Goal: Task Accomplishment & Management: Complete application form

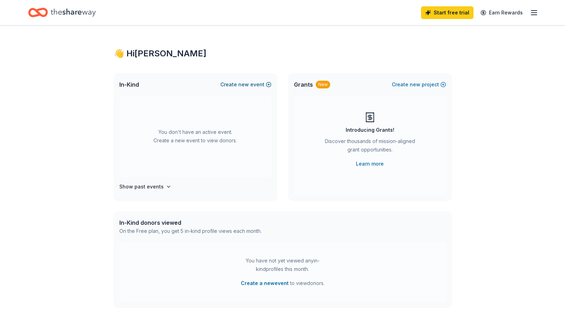
click at [244, 85] on span "new" at bounding box center [243, 84] width 11 height 8
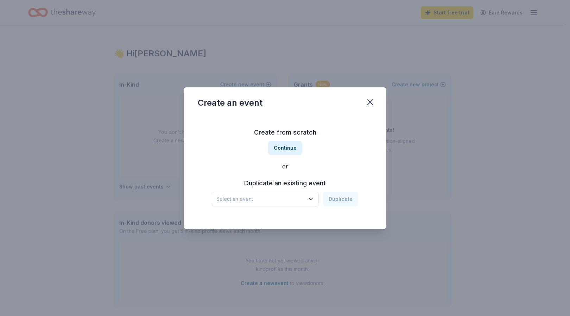
click at [313, 199] on icon "button" at bounding box center [311, 199] width 4 height 2
click at [285, 221] on div "Crab Feed and Concert Feb 22, 2025 · CA" at bounding box center [266, 222] width 105 height 23
click at [312, 197] on icon "button" at bounding box center [310, 198] width 7 height 7
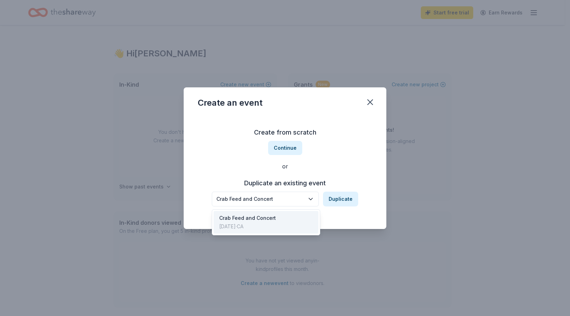
click at [335, 200] on div "Crab Feed and Concert Duplicate" at bounding box center [285, 198] width 146 height 15
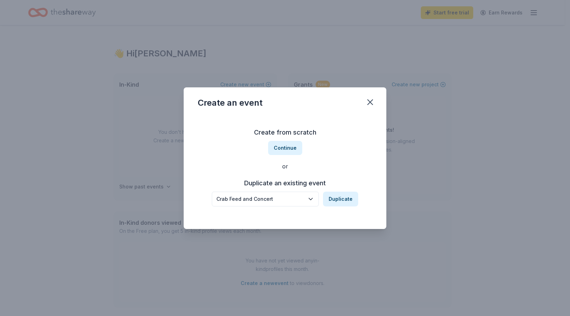
click at [335, 200] on button "Duplicate" at bounding box center [340, 198] width 35 height 15
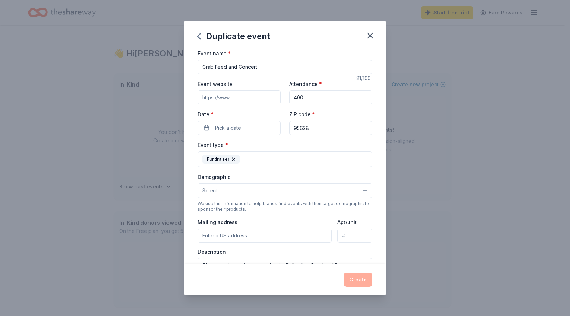
click at [302, 98] on input "400" at bounding box center [330, 97] width 83 height 14
type input "4"
type input "300"
click at [245, 126] on button "Pick a date" at bounding box center [239, 128] width 83 height 14
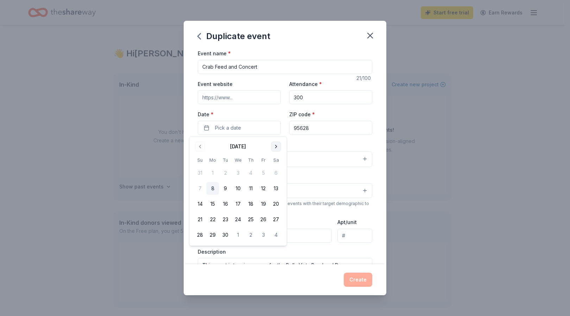
click at [276, 143] on button "Go to next month" at bounding box center [276, 147] width 10 height 10
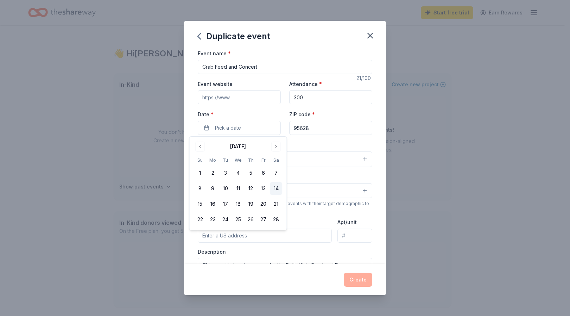
click at [275, 189] on button "14" at bounding box center [276, 188] width 13 height 13
click at [322, 182] on div "Demographic Select" at bounding box center [285, 185] width 175 height 26
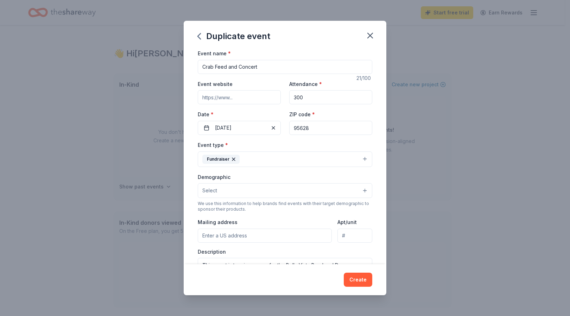
click at [359, 191] on button "Select" at bounding box center [285, 190] width 175 height 15
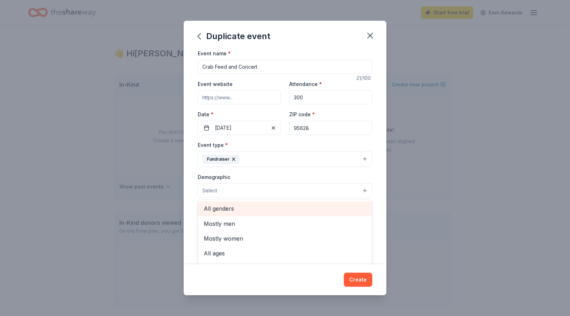
click at [263, 207] on span "All genders" at bounding box center [285, 208] width 163 height 9
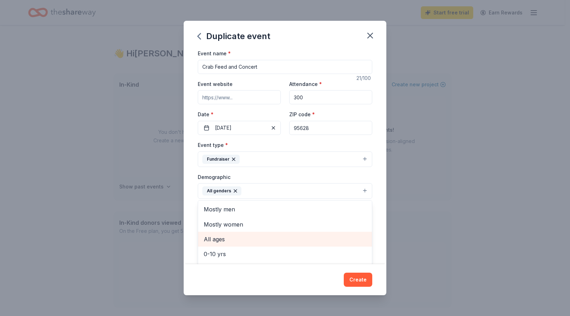
click at [258, 240] on span "All ages" at bounding box center [285, 238] width 163 height 9
click at [315, 283] on div "Duplicate event Event name * Crab Feed and Concert 21 /100 Event website Attend…" at bounding box center [285, 158] width 203 height 274
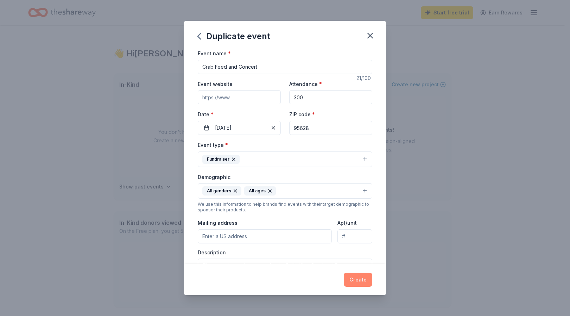
click at [365, 281] on button "Create" at bounding box center [358, 279] width 29 height 14
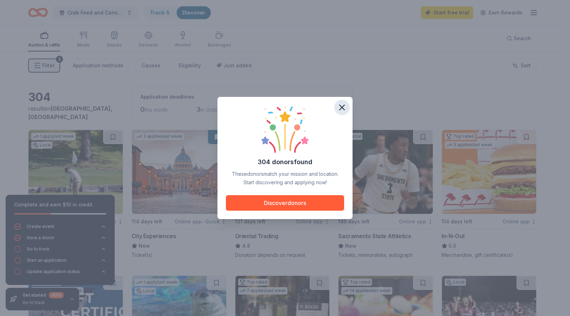
click at [343, 107] on icon "button" at bounding box center [342, 107] width 10 height 10
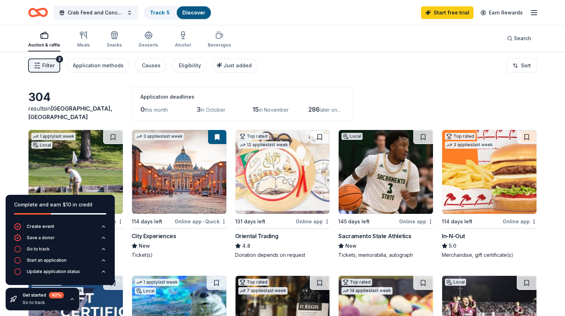
click at [199, 107] on span "3" at bounding box center [198, 109] width 4 height 7
click at [55, 67] on button "Filter 2" at bounding box center [44, 65] width 32 height 14
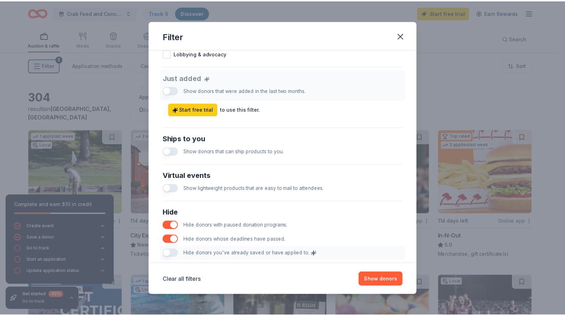
scroll to position [297, 0]
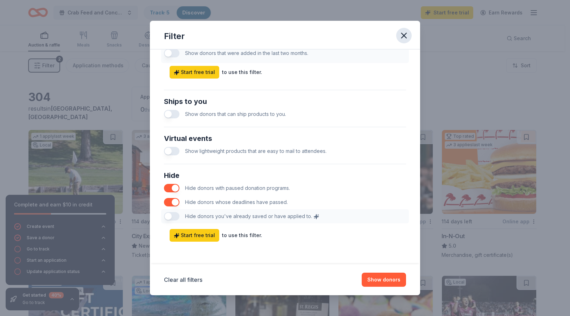
click at [403, 36] on icon "button" at bounding box center [404, 36] width 10 height 10
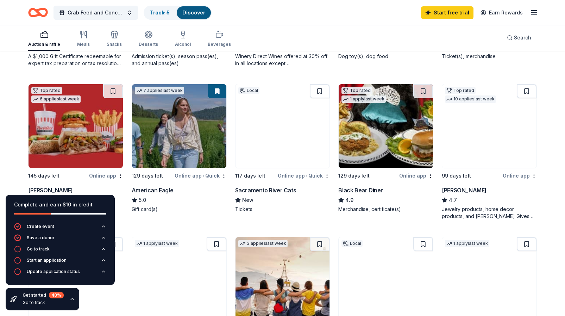
scroll to position [337, 0]
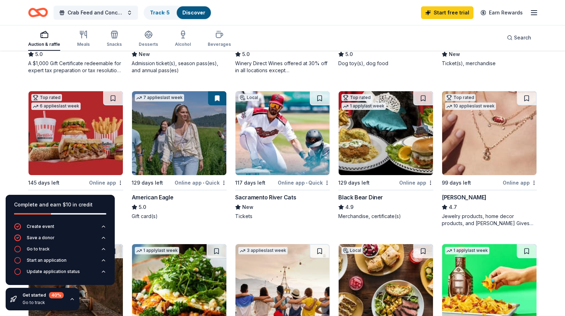
click at [470, 143] on img at bounding box center [489, 133] width 94 height 84
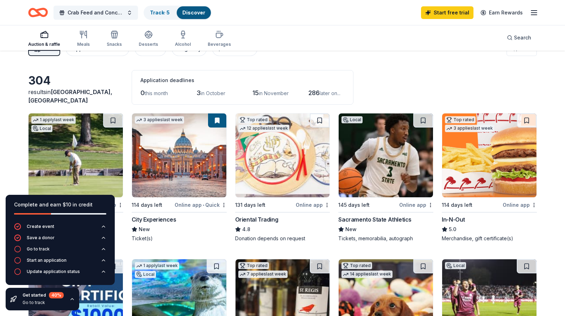
scroll to position [0, 0]
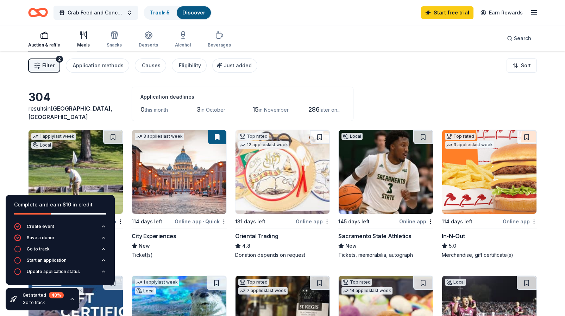
click at [83, 40] on div "Meals" at bounding box center [83, 39] width 13 height 17
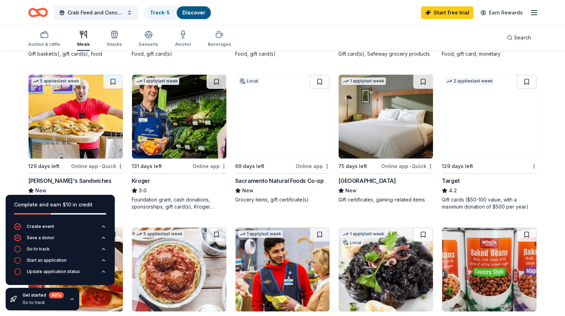
scroll to position [358, 0]
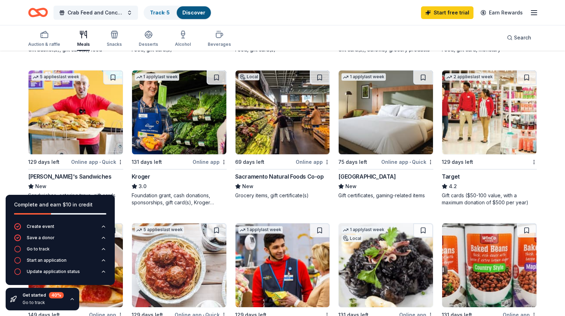
click at [481, 112] on img at bounding box center [489, 112] width 94 height 84
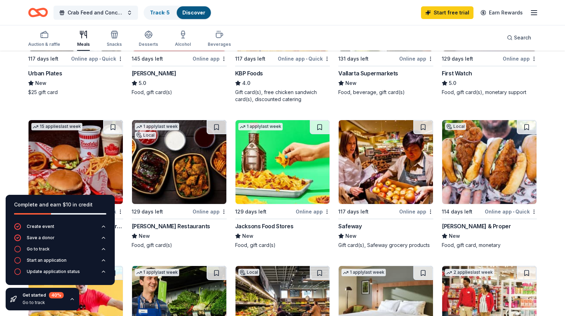
scroll to position [0, 0]
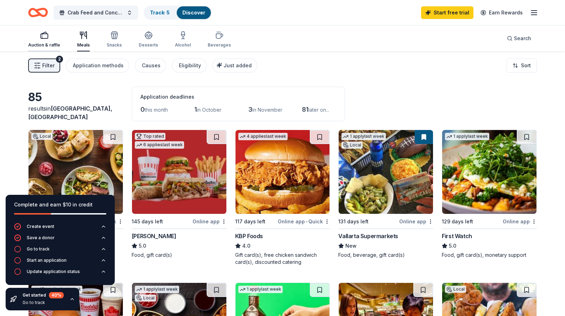
click at [46, 44] on div "Auction & raffle" at bounding box center [44, 45] width 32 height 6
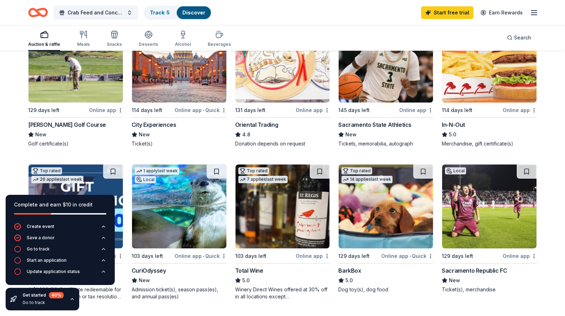
scroll to position [49, 0]
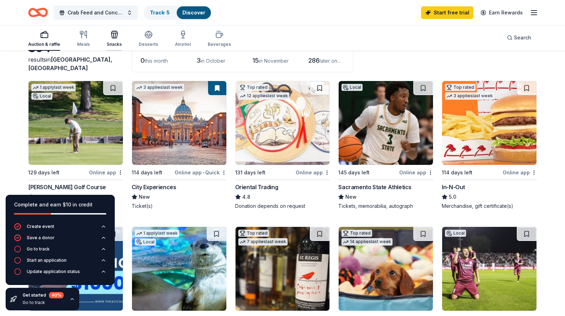
click at [114, 40] on div "Snacks" at bounding box center [114, 38] width 15 height 17
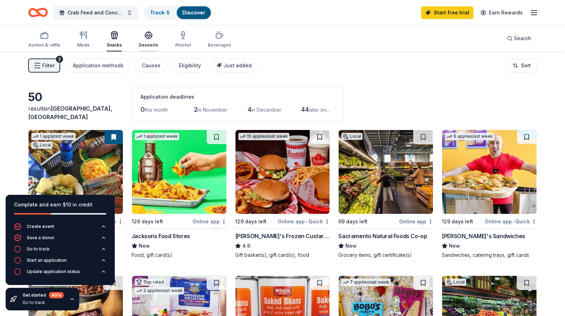
click at [147, 38] on icon "button" at bounding box center [148, 37] width 6 height 2
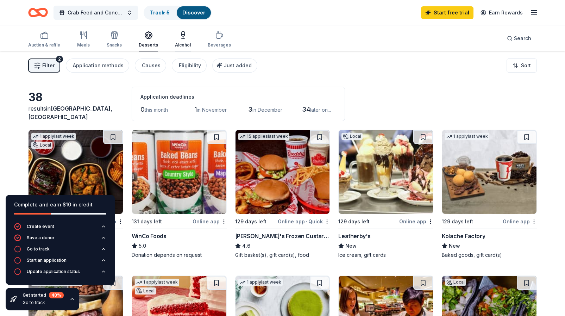
click at [178, 42] on div "Alcohol" at bounding box center [183, 39] width 16 height 17
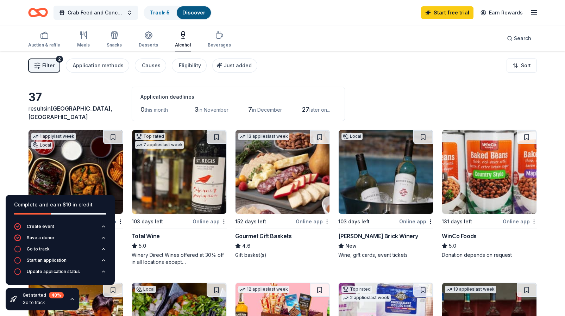
click at [188, 180] on img at bounding box center [179, 172] width 94 height 84
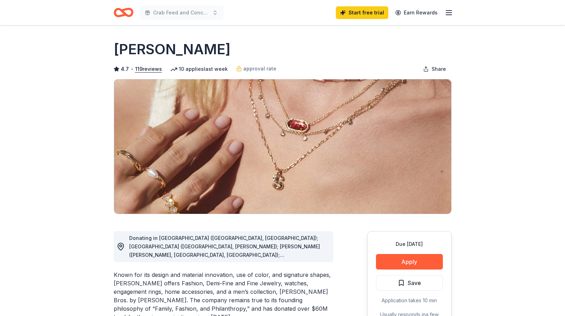
click at [411, 260] on button "Apply" at bounding box center [409, 261] width 67 height 15
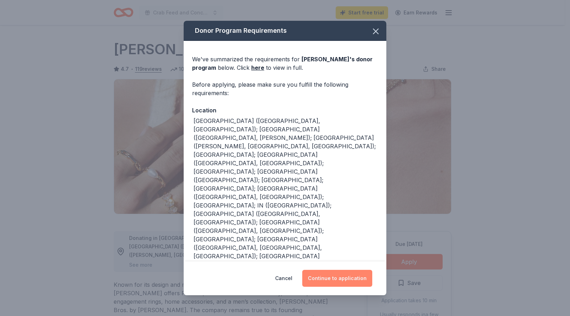
click at [352, 283] on button "Continue to application" at bounding box center [337, 278] width 70 height 17
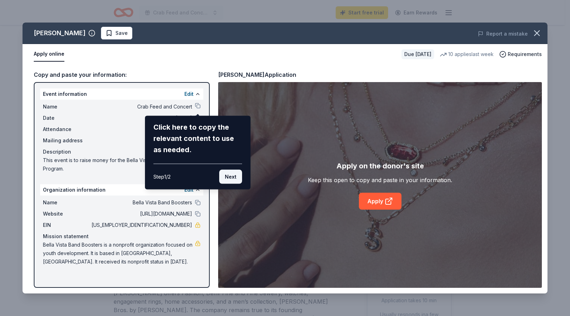
click at [235, 174] on button "Next" at bounding box center [230, 177] width 23 height 14
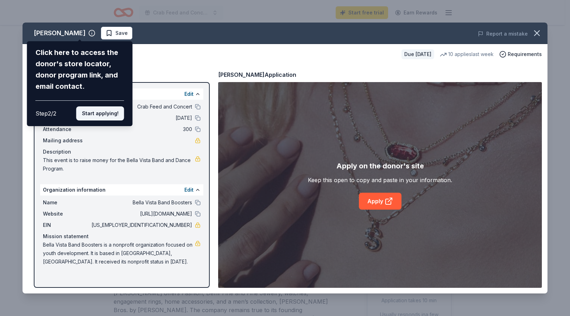
click at [110, 117] on button "Start applying!" at bounding box center [100, 113] width 48 height 14
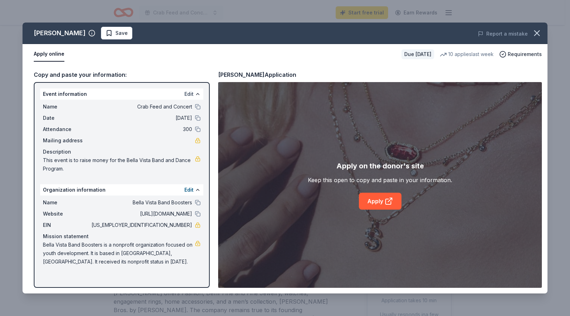
click at [190, 95] on button "Edit" at bounding box center [188, 94] width 9 height 8
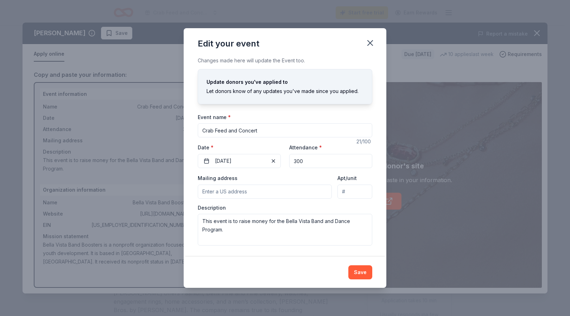
click at [216, 194] on input "Mailing address" at bounding box center [265, 191] width 134 height 14
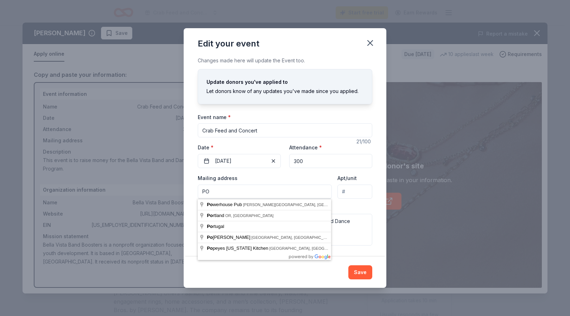
type input "P"
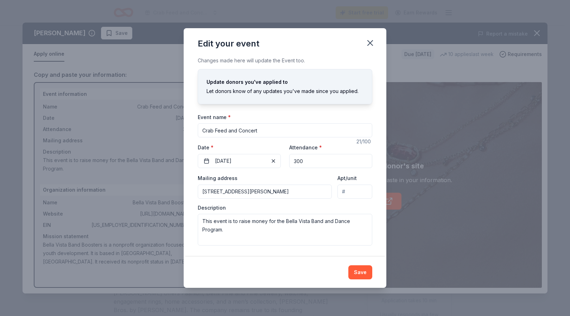
type input "8853 Alford Way, Fair Oaks, CA, 95628"
drag, startPoint x: 203, startPoint y: 221, endPoint x: 230, endPoint y: 236, distance: 31.2
click at [230, 236] on textarea "This event is to raise money for the Bella Vista Band and Dance Program." at bounding box center [285, 230] width 175 height 32
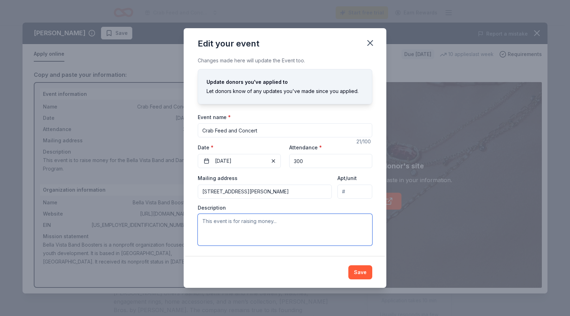
click at [210, 221] on textarea at bounding box center [285, 230] width 175 height 32
paste textarea "Dear Tim's, On behalf of the Bella Vista High School Marching Band, Color Guard…"
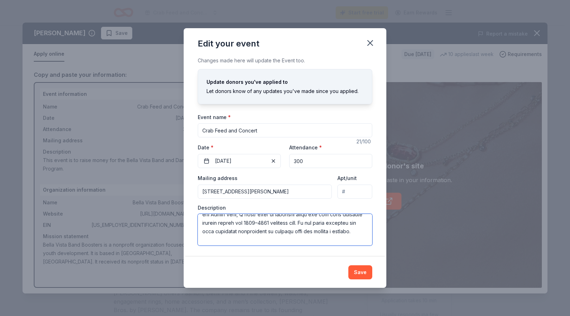
scroll to position [37, 0]
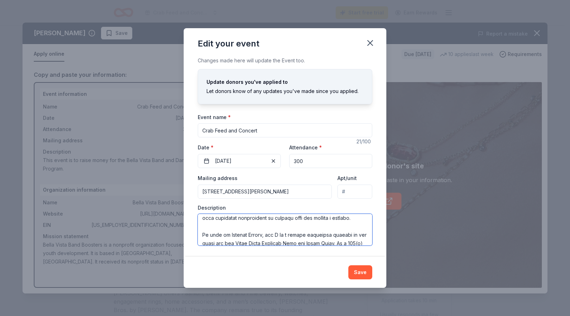
click at [253, 229] on textarea at bounding box center [285, 230] width 175 height 32
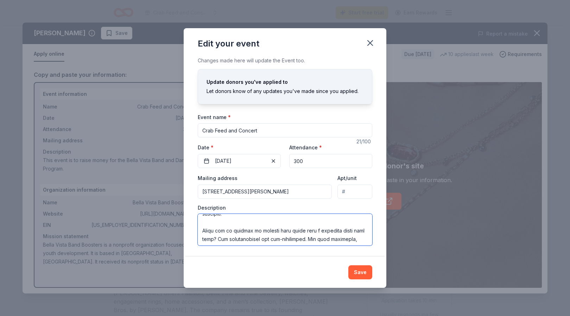
scroll to position [128, 0]
click at [351, 230] on textarea at bounding box center [285, 230] width 175 height 32
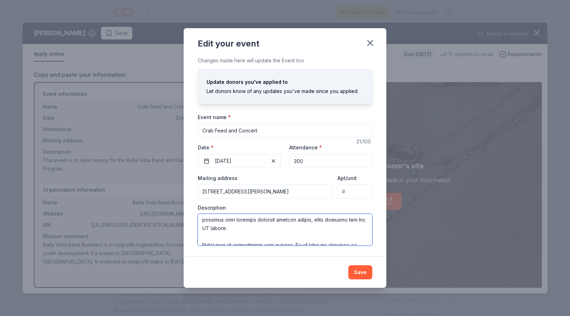
click at [232, 230] on textarea at bounding box center [285, 230] width 175 height 32
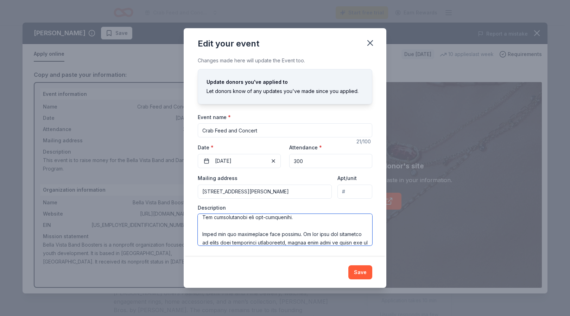
scroll to position [161, 0]
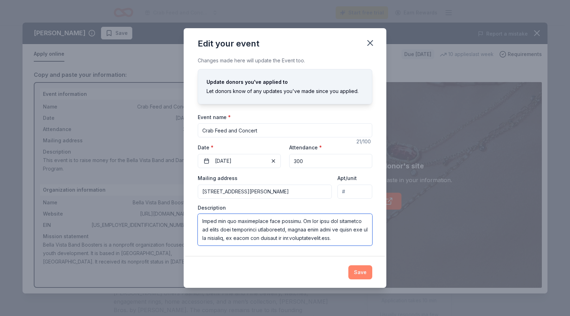
type textarea "I am a parent volunteer serving on the board for the Bella Vista Marching Band …"
click at [355, 274] on button "Save" at bounding box center [360, 272] width 24 height 14
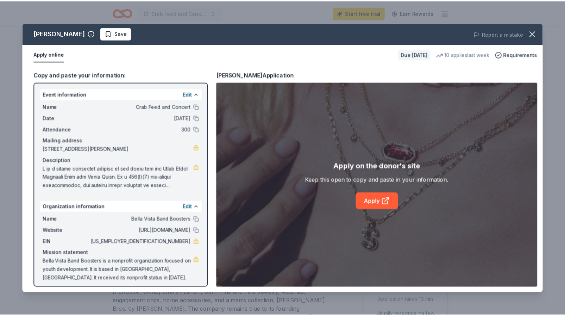
scroll to position [4, 0]
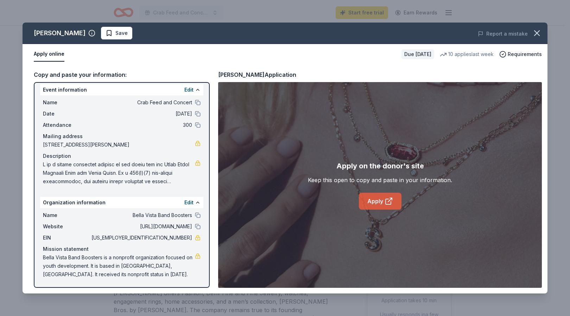
click at [377, 203] on link "Apply" at bounding box center [380, 201] width 43 height 17
click at [538, 32] on icon "button" at bounding box center [537, 33] width 5 height 5
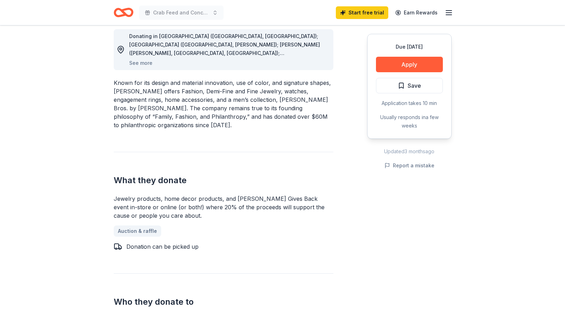
scroll to position [0, 0]
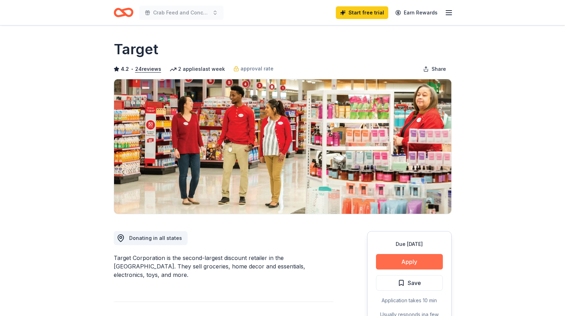
click at [420, 260] on button "Apply" at bounding box center [409, 261] width 67 height 15
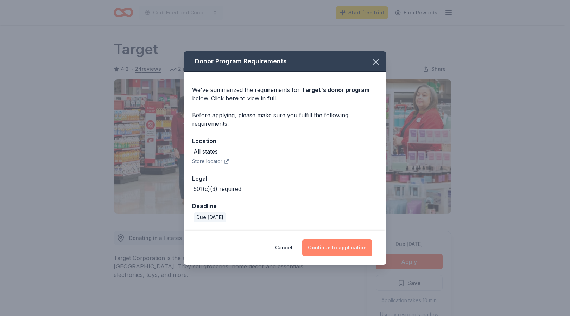
click at [324, 250] on button "Continue to application" at bounding box center [337, 247] width 70 height 17
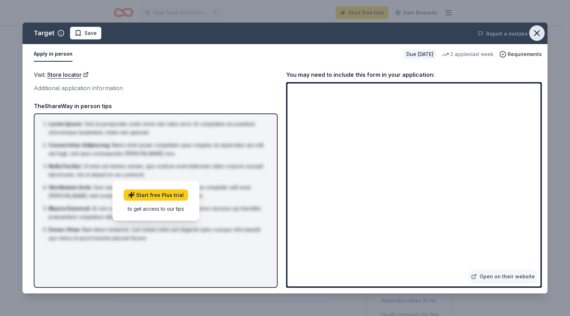
click at [538, 33] on icon "button" at bounding box center [537, 33] width 5 height 5
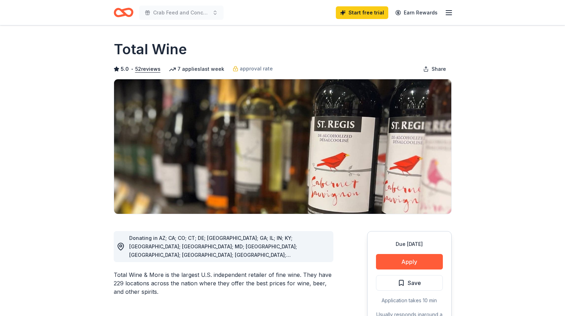
click at [403, 260] on button "Apply" at bounding box center [409, 261] width 67 height 15
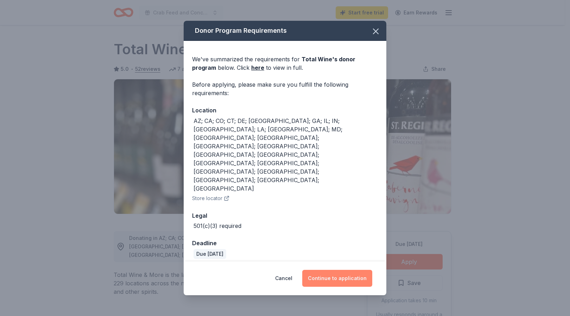
click at [318, 270] on button "Continue to application" at bounding box center [337, 278] width 70 height 17
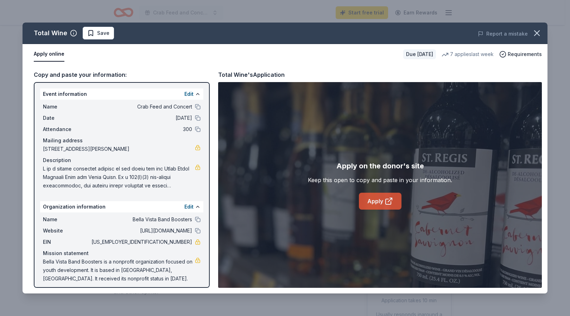
click at [392, 202] on icon at bounding box center [389, 201] width 8 height 8
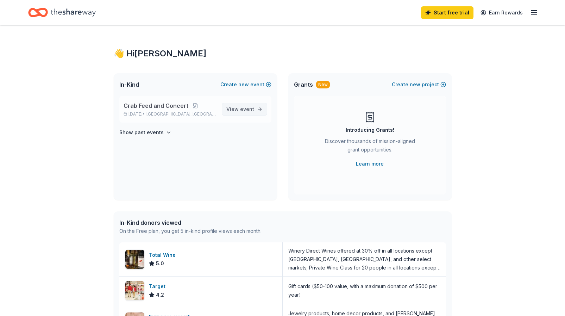
click at [246, 111] on span "event" at bounding box center [247, 109] width 14 height 6
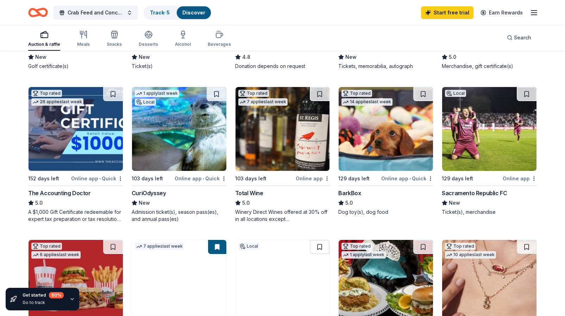
scroll to position [191, 0]
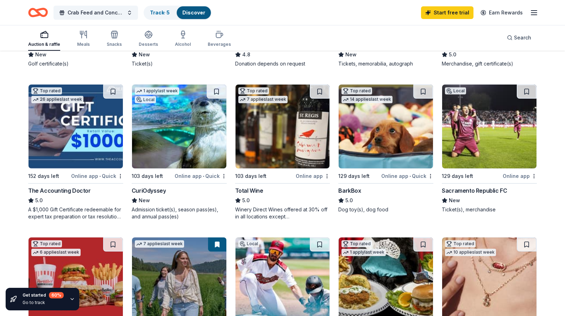
click at [193, 142] on img at bounding box center [179, 126] width 94 height 84
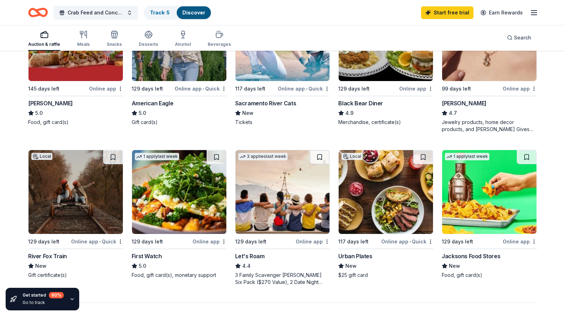
scroll to position [433, 0]
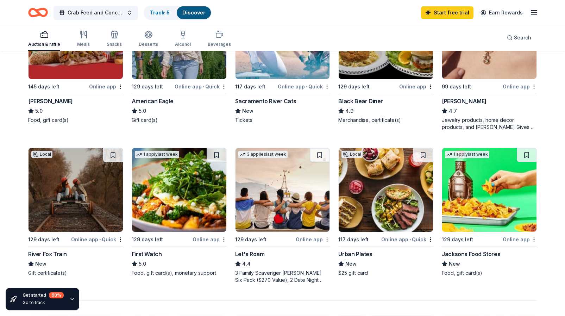
click at [98, 217] on img at bounding box center [76, 190] width 94 height 84
click at [82, 42] on div "Meals" at bounding box center [83, 45] width 13 height 6
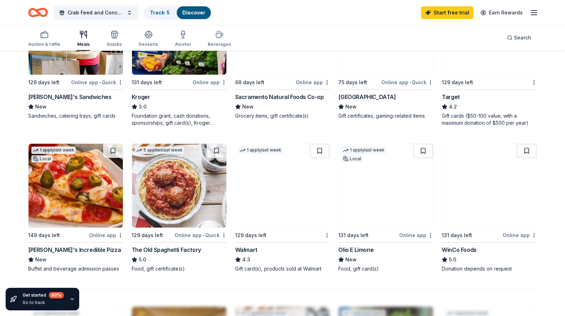
scroll to position [452, 0]
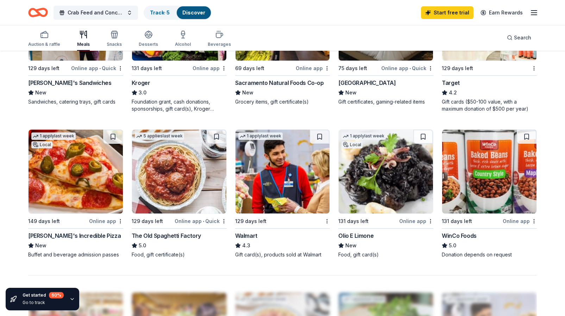
click at [98, 181] on img at bounding box center [76, 172] width 94 height 84
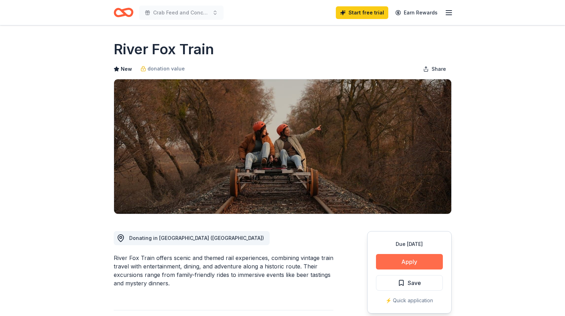
click at [409, 258] on button "Apply" at bounding box center [409, 261] width 67 height 15
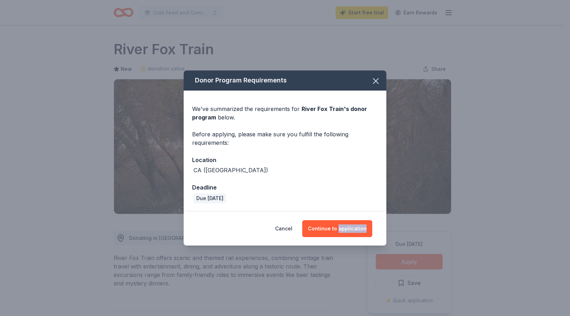
click at [409, 258] on div "Donor Program Requirements We've summarized the requirements for River Fox Trai…" at bounding box center [285, 158] width 570 height 316
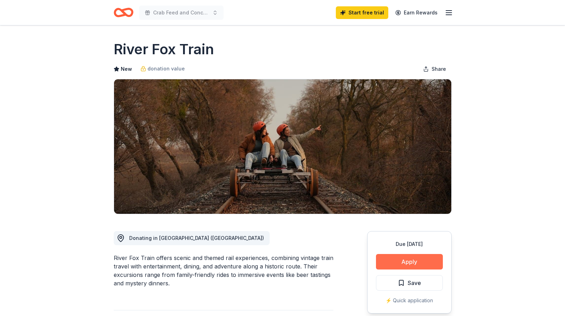
click at [405, 260] on button "Apply" at bounding box center [409, 261] width 67 height 15
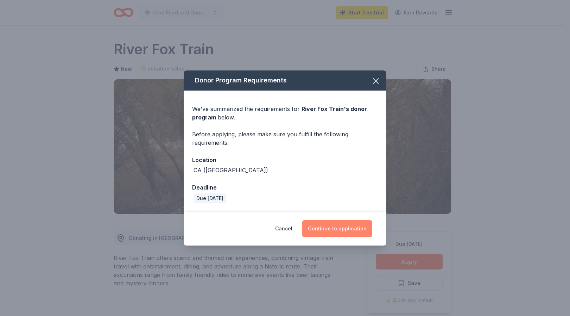
click at [330, 229] on button "Continue to application" at bounding box center [337, 228] width 70 height 17
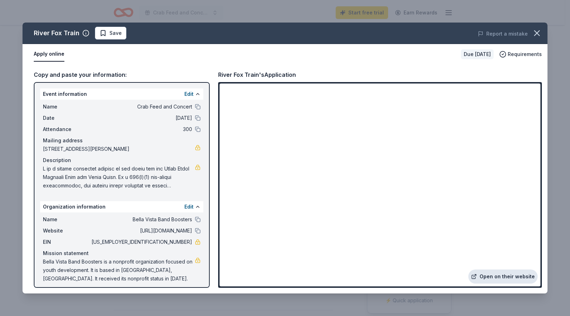
click at [502, 276] on link "Open on their website" at bounding box center [503, 276] width 69 height 14
